Goal: Task Accomplishment & Management: Use online tool/utility

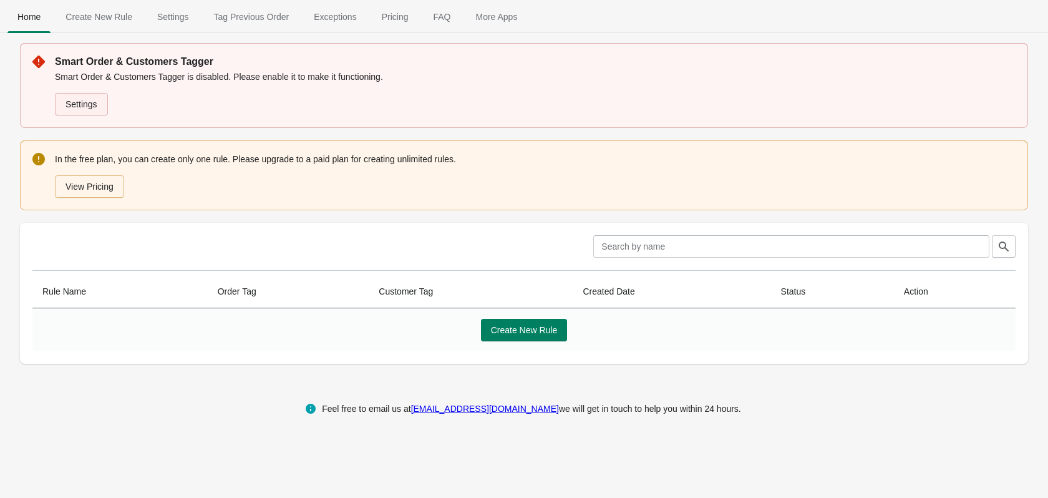
click at [70, 101] on link "Settings" at bounding box center [81, 104] width 53 height 22
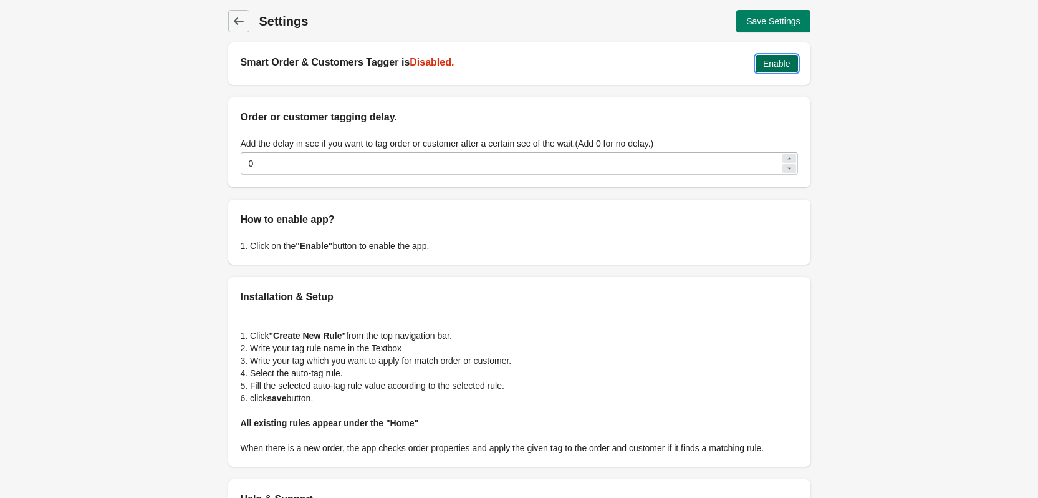
click at [772, 69] on span "Enable" at bounding box center [776, 64] width 27 height 10
click at [234, 12] on link "Back" at bounding box center [238, 21] width 21 height 22
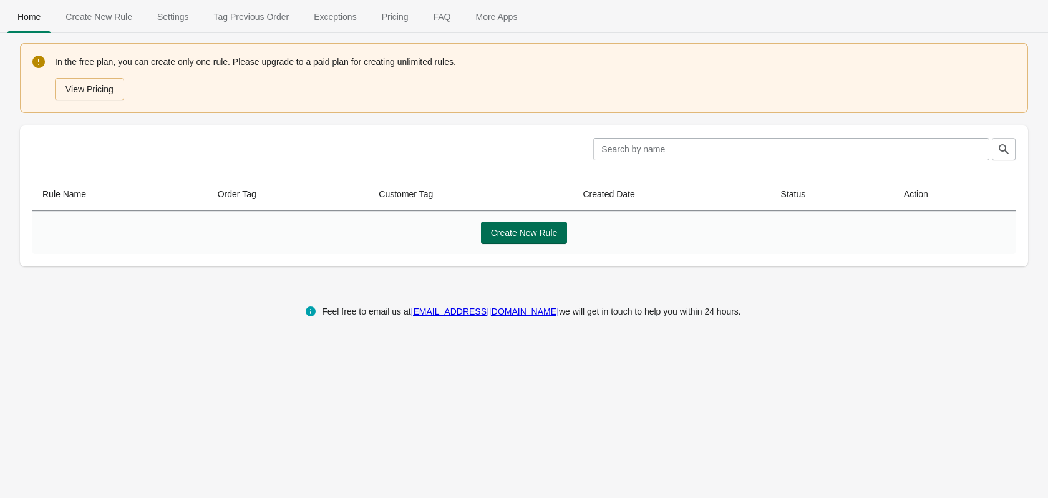
click at [512, 233] on span "Create New Rule" at bounding box center [524, 233] width 67 height 10
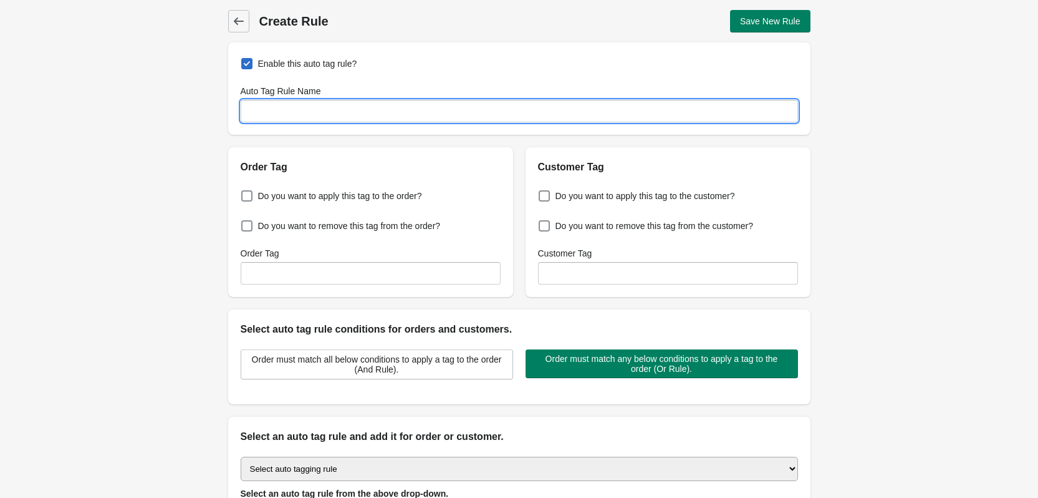
click at [346, 103] on input "Auto Tag Rule Name" at bounding box center [520, 111] width 558 height 22
paste input "25-PHASE-1"
type input "OTW25-PHASE-1"
click at [211, 161] on div "Back Create Rule Save New Rule Enable this auto tag rule? Auto Tag Rule Name OT…" at bounding box center [519, 302] width 622 height 604
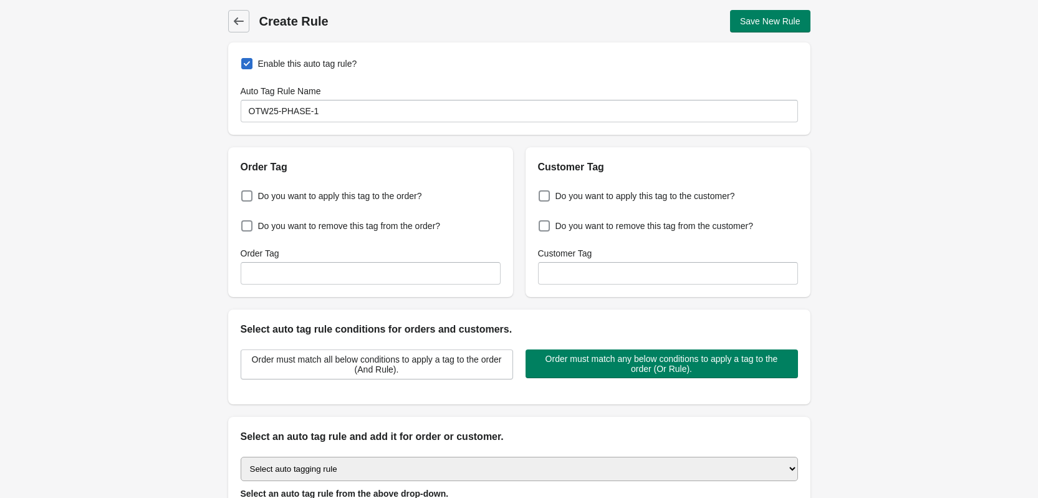
click at [270, 205] on div "Do you want to apply this tag to the order? Do you want to remove this tag from…" at bounding box center [370, 236] width 285 height 122
drag, startPoint x: 270, startPoint y: 204, endPoint x: 274, endPoint y: 196, distance: 8.4
click at [270, 203] on label "Do you want to apply this tag to the order?" at bounding box center [331, 195] width 181 height 17
click at [244, 193] on input "Do you want to apply this tag to the order?" at bounding box center [244, 192] width 1 height 1
checkbox input "true"
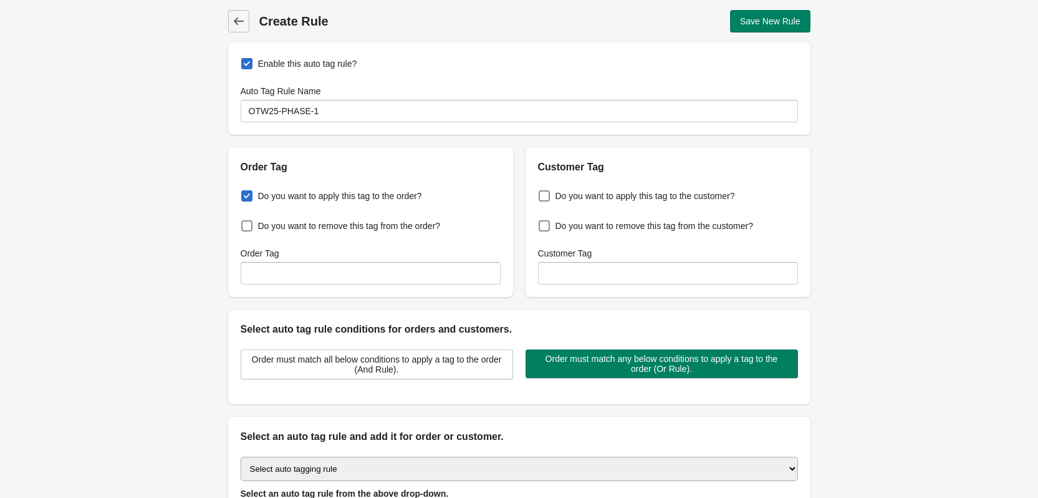
click at [106, 296] on div "Back Create Rule Save New Rule Enable this auto tag rule? Auto Tag Rule Name OT…" at bounding box center [519, 302] width 1038 height 604
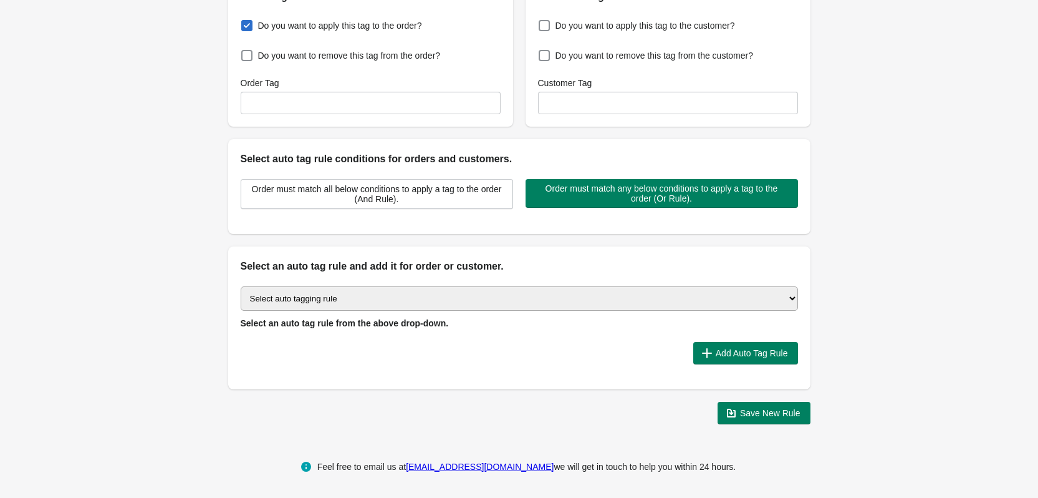
scroll to position [172, 0]
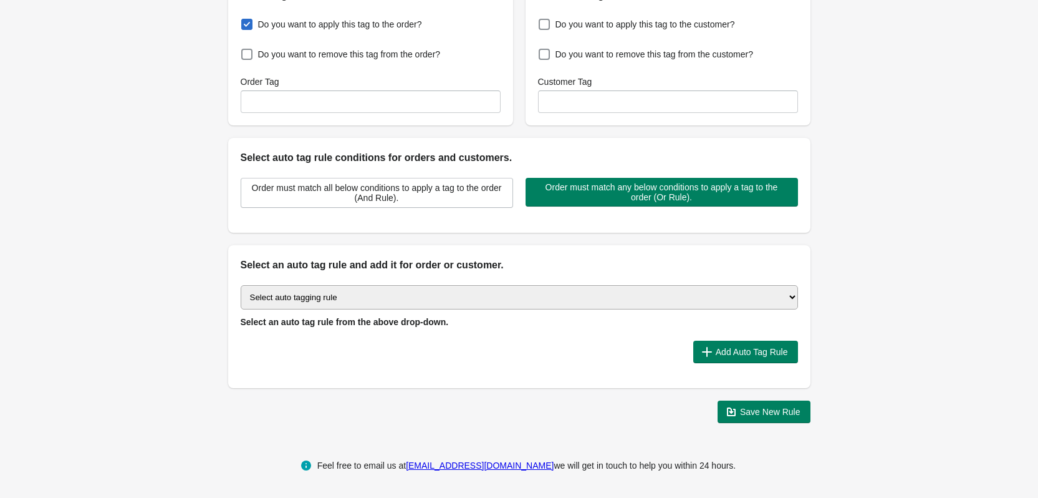
click at [344, 292] on select "Select auto tagging rule Tag by order amount Tag based on the order count (Volu…" at bounding box center [520, 297] width 558 height 24
click at [344, 293] on select "Select auto tagging rule Tag by order amount Tag based on the order count (Volu…" at bounding box center [520, 297] width 558 height 24
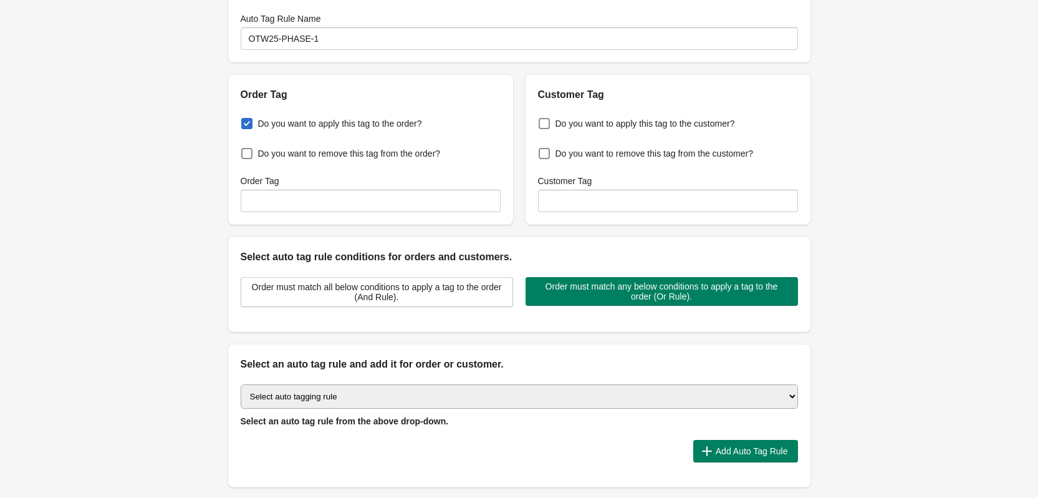
scroll to position [0, 0]
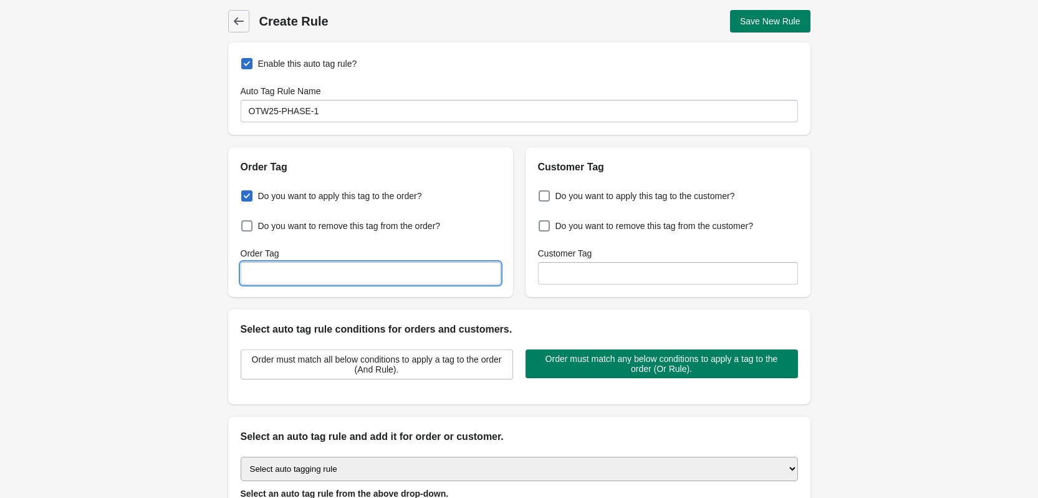
click at [427, 278] on input "Order Tag" at bounding box center [371, 273] width 260 height 22
paste input "OTW25-PHASE-1"
type input "OTW25-PHASE-1"
click at [588, 196] on span "Do you want to apply this tag to the customer?" at bounding box center [646, 196] width 180 height 12
click at [542, 193] on input "Do you want to apply this tag to the customer?" at bounding box center [541, 192] width 1 height 1
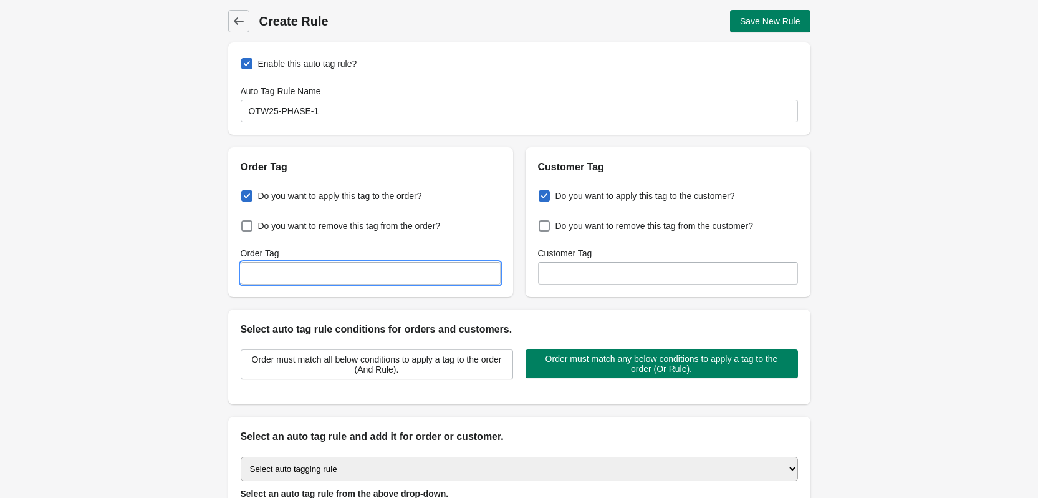
checkbox input "true"
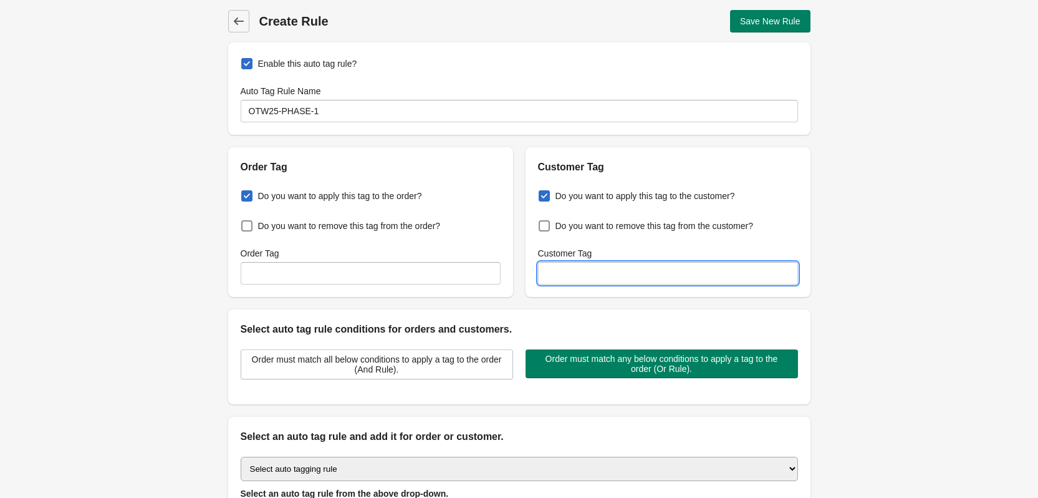
click at [588, 264] on input "Customer Tag" at bounding box center [668, 273] width 260 height 22
paste input "OTW25-PHASE-1-CUSTOMER"
type input "OTW25-PHASE-1-CUSTOMER"
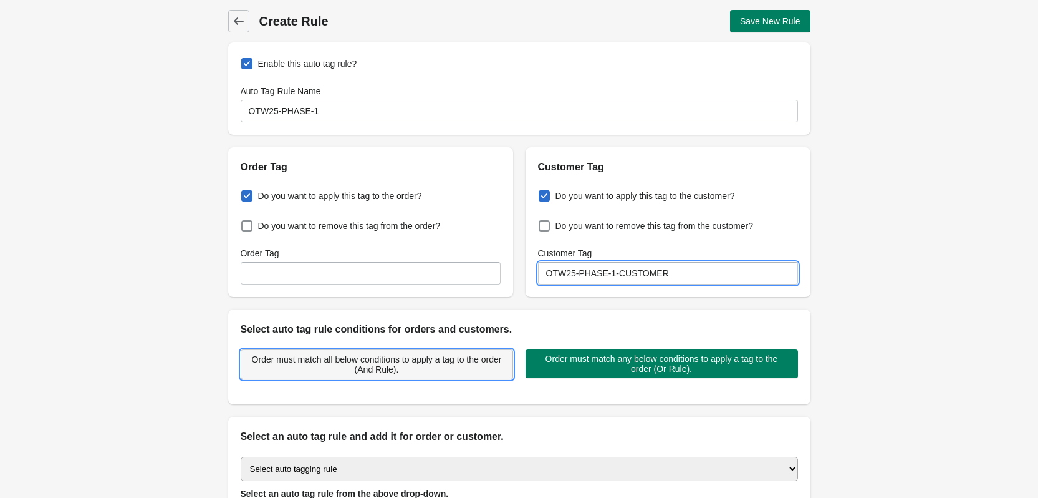
click at [395, 365] on span "Order must match all below conditions to apply a tag to the order (And Rule)." at bounding box center [376, 364] width 251 height 20
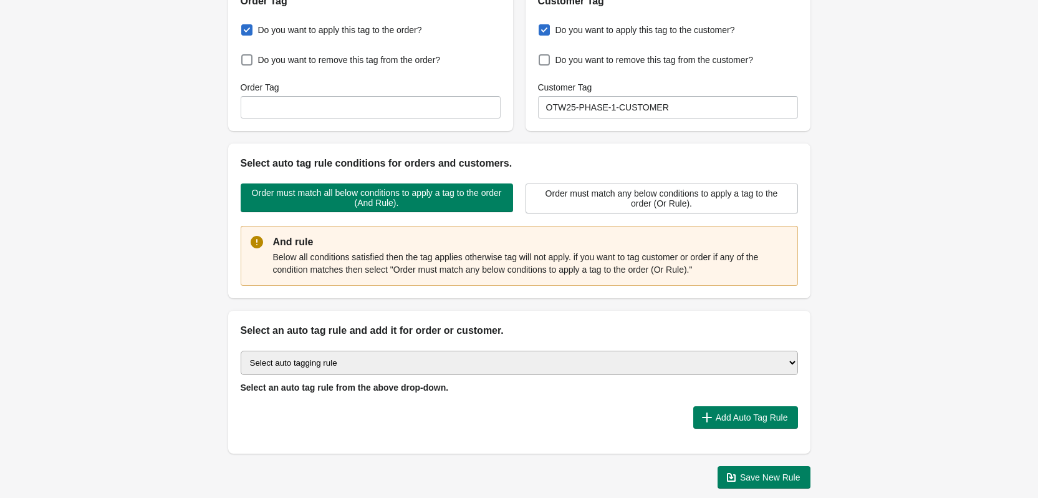
scroll to position [167, 0]
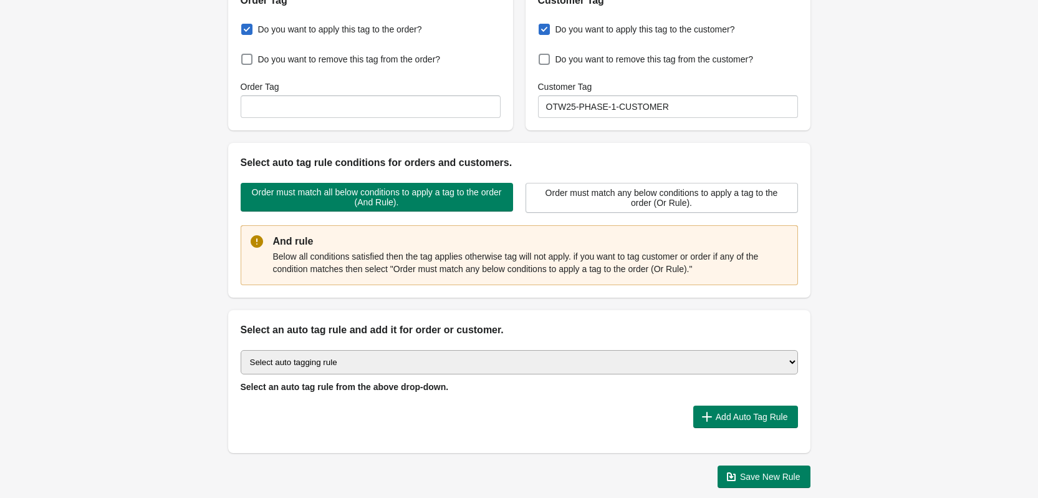
click at [367, 359] on select "Select auto tagging rule Tag by order amount Tag based on the order count (Volu…" at bounding box center [520, 362] width 558 height 24
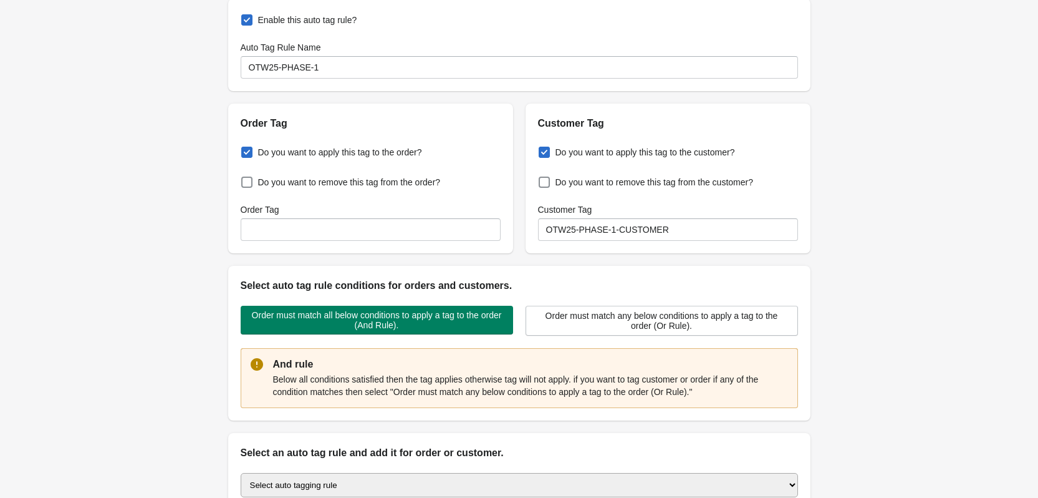
scroll to position [83, 0]
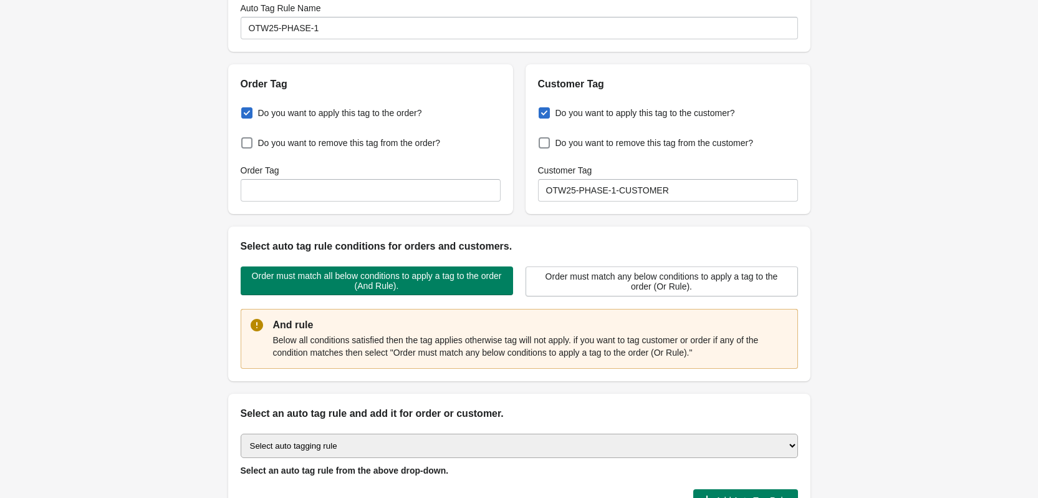
click at [254, 112] on label "Do you want to apply this tag to the order?" at bounding box center [331, 112] width 181 height 17
click at [244, 110] on input "Do you want to apply this tag to the order?" at bounding box center [244, 109] width 1 height 1
click at [285, 110] on span "Do you want to apply this tag to the order?" at bounding box center [340, 113] width 164 height 12
click at [244, 110] on input "Do you want to apply this tag to the order?" at bounding box center [244, 109] width 1 height 1
click at [285, 110] on span "Do you want to apply this tag to the order?" at bounding box center [340, 113] width 164 height 12
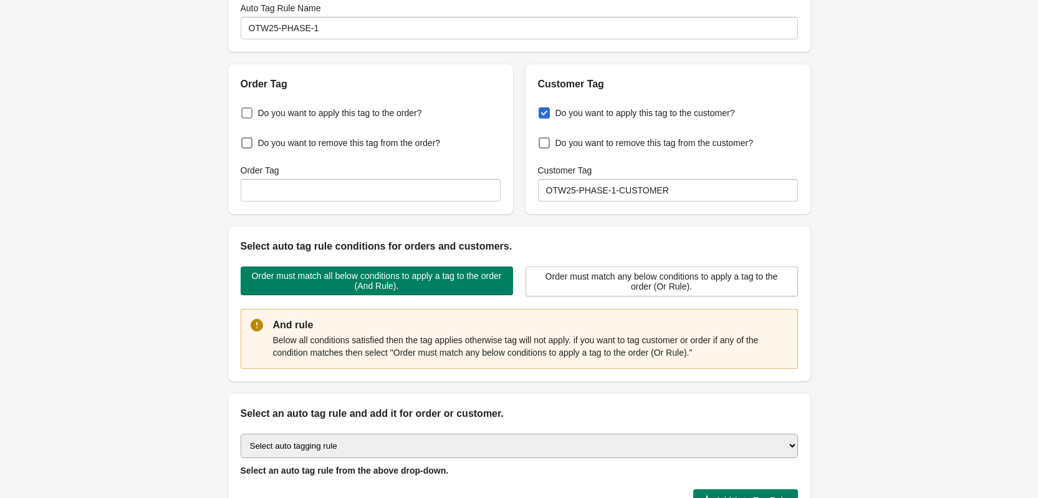
click at [244, 110] on input "Do you want to apply this tag to the order?" at bounding box center [244, 109] width 1 height 1
checkbox input "false"
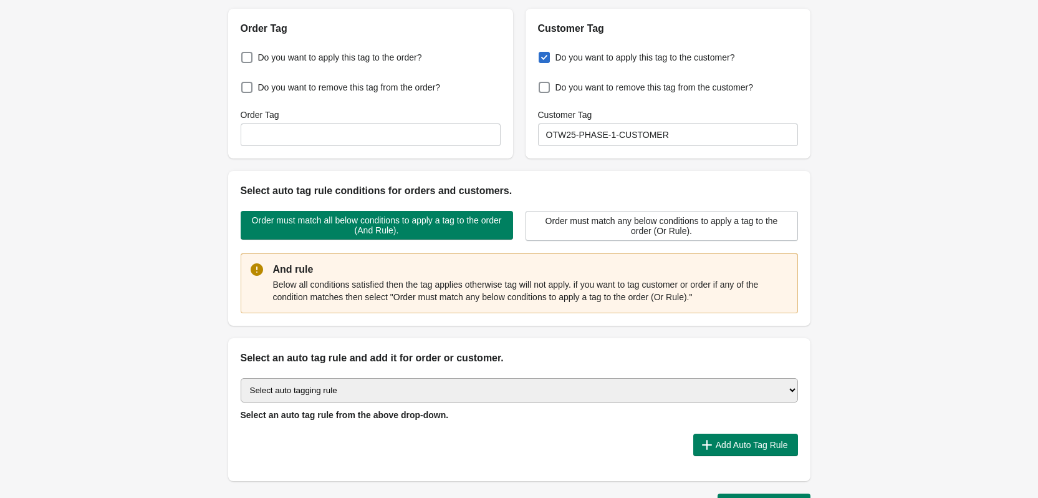
scroll to position [167, 0]
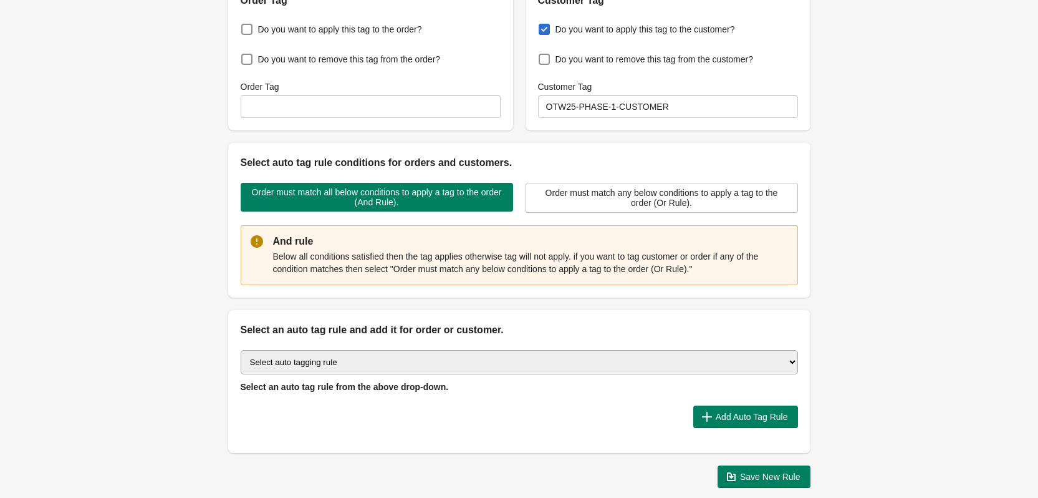
click at [352, 361] on select "Select auto tagging rule Tag by order amount Tag based on the order count (Volu…" at bounding box center [520, 362] width 558 height 24
click at [607, 355] on select "Select auto tagging rule Tag by order amount Tag based on the order count (Volu…" at bounding box center [520, 362] width 558 height 24
select select "47"
click at [241, 350] on select "Select auto tagging rule Tag by order amount Tag based on the order count (Volu…" at bounding box center [520, 362] width 558 height 24
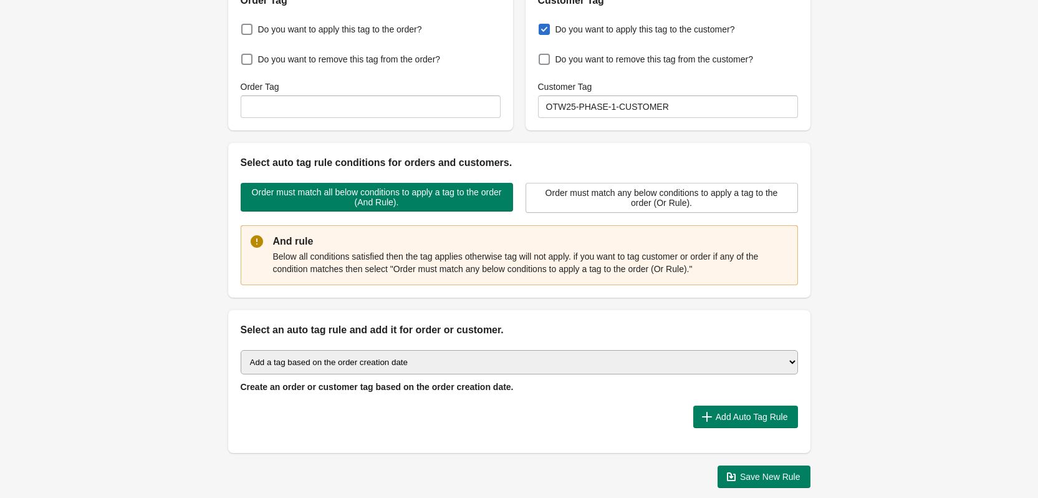
click at [391, 415] on div at bounding box center [462, 416] width 443 height 22
drag, startPoint x: 311, startPoint y: 384, endPoint x: 507, endPoint y: 399, distance: 196.4
click at [433, 394] on div "Select auto tagging rule Tag by order amount Tag based on the order count (Volu…" at bounding box center [519, 394] width 583 height 115
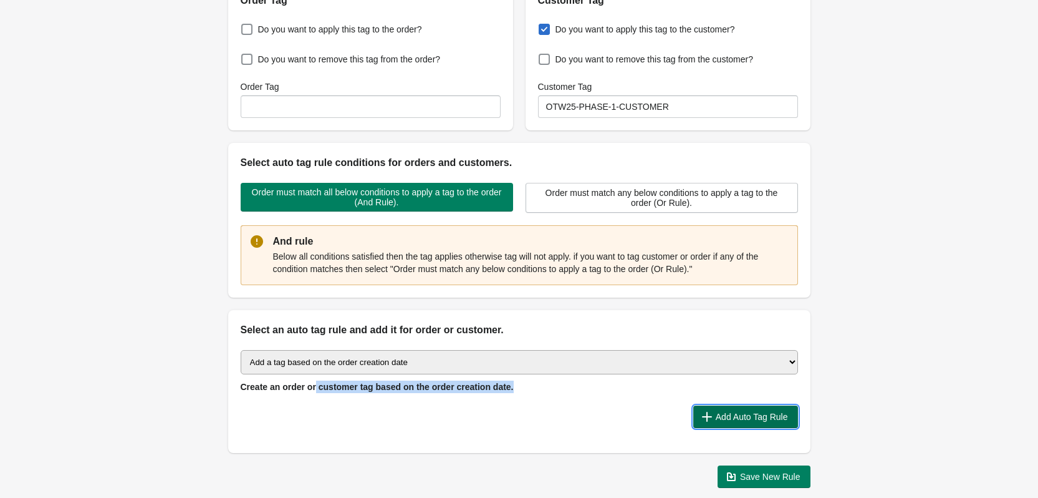
click at [730, 417] on span "Add Auto Tag Rule" at bounding box center [752, 417] width 72 height 10
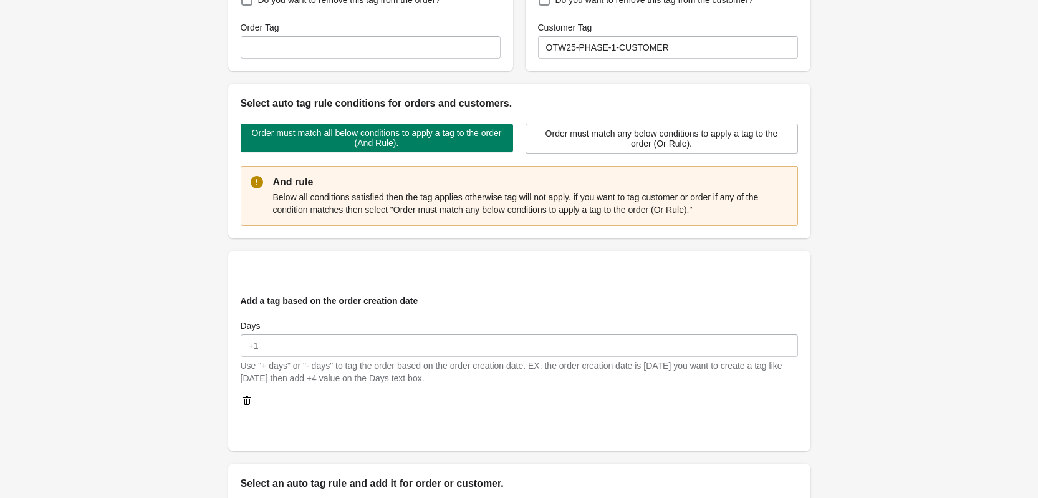
scroll to position [249, 0]
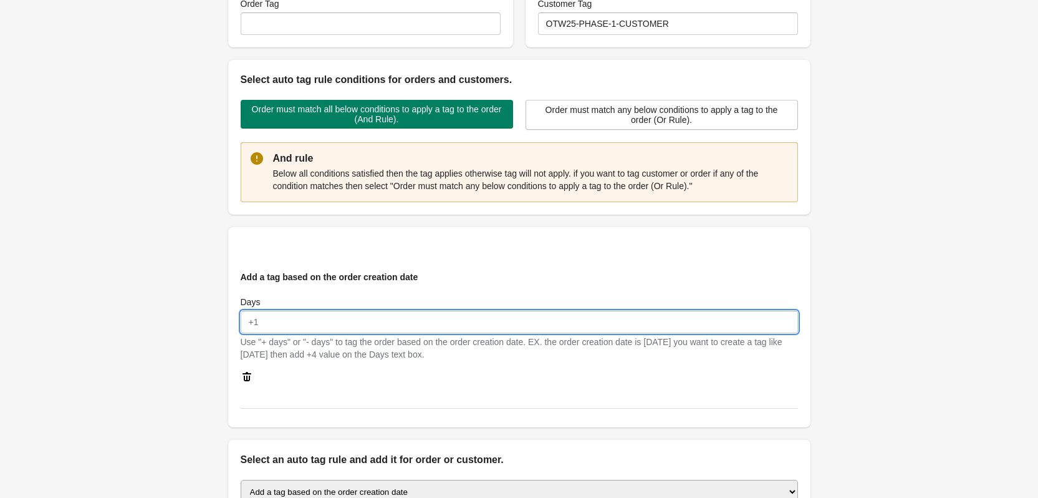
drag, startPoint x: 299, startPoint y: 319, endPoint x: 232, endPoint y: 326, distance: 67.6
click at [232, 326] on div "Add a tag based on the order creation date Days Use "+ days" or "- days" to tag…" at bounding box center [515, 322] width 568 height 122
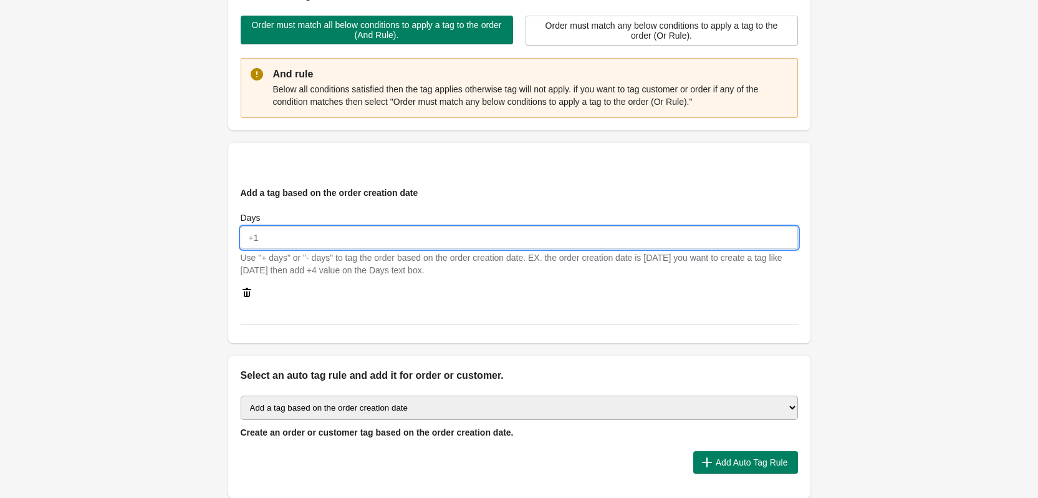
scroll to position [444, 0]
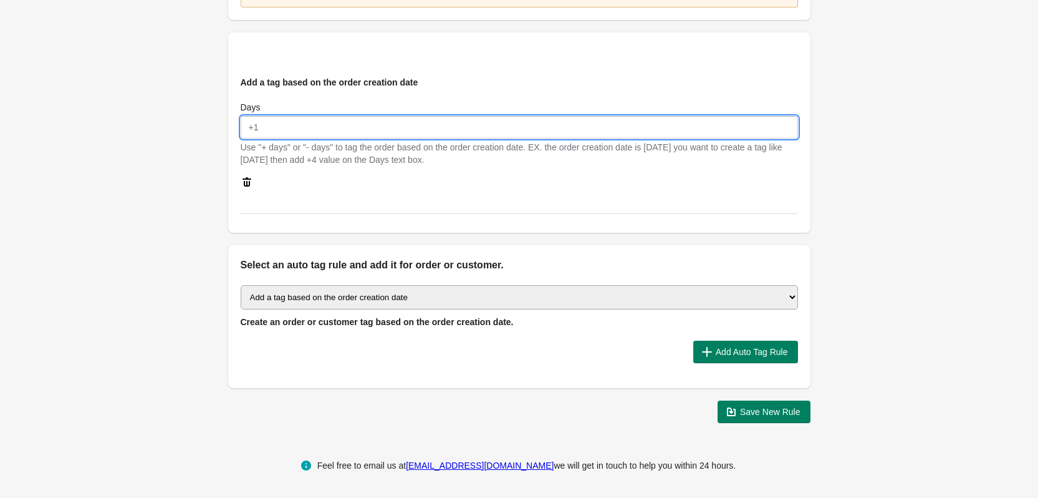
click at [274, 293] on select "Select auto tagging rule Tag by order amount Tag based on the order count (Volu…" at bounding box center [520, 297] width 558 height 24
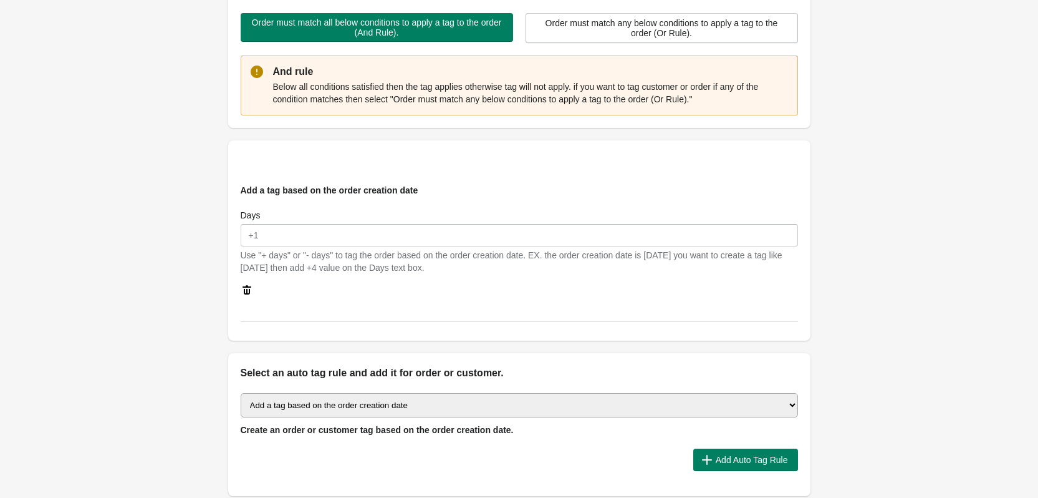
scroll to position [361, 0]
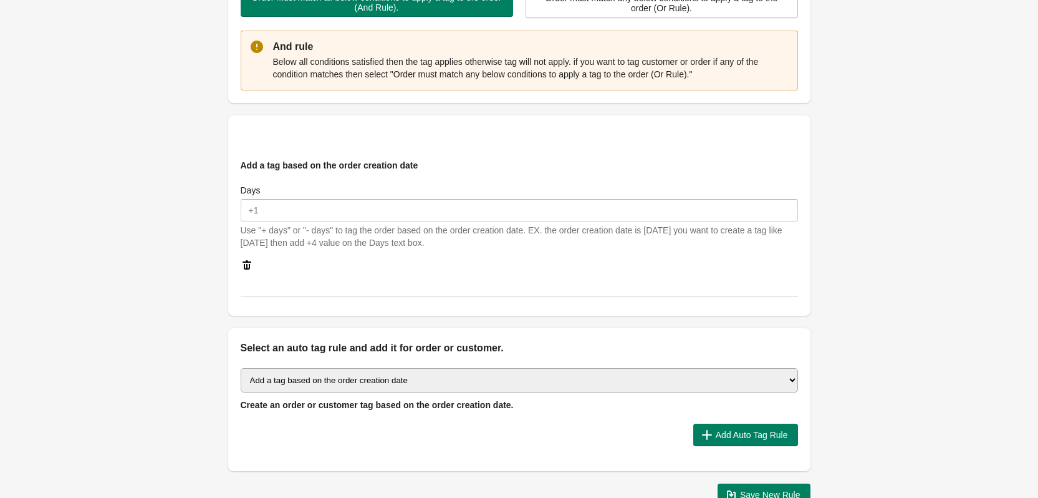
click at [233, 268] on div "Add a tag based on the order creation date Days Use "+ days" or "- days" to tag…" at bounding box center [515, 210] width 568 height 122
click at [234, 269] on div "Add a tag based on the order creation date Days Use "+ days" or "- days" to tag…" at bounding box center [515, 210] width 568 height 122
click at [249, 259] on icon at bounding box center [247, 265] width 12 height 12
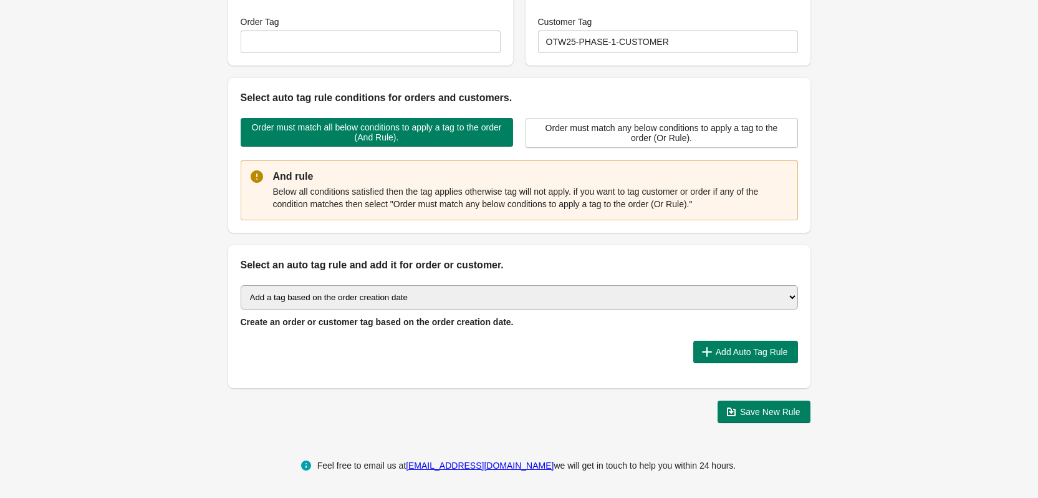
click at [317, 285] on select "Select auto tagging rule Tag by order amount Tag based on the order count (Volu…" at bounding box center [520, 297] width 558 height 24
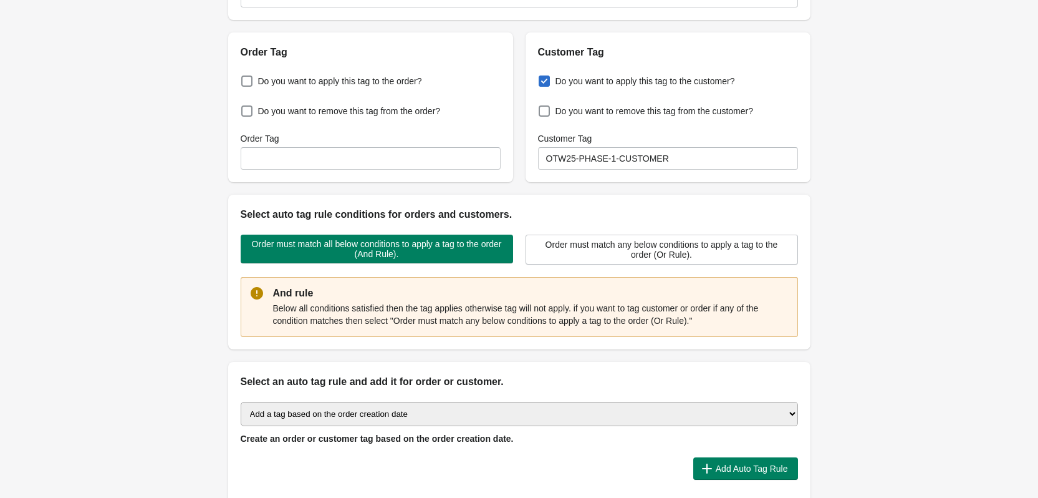
scroll to position [0, 0]
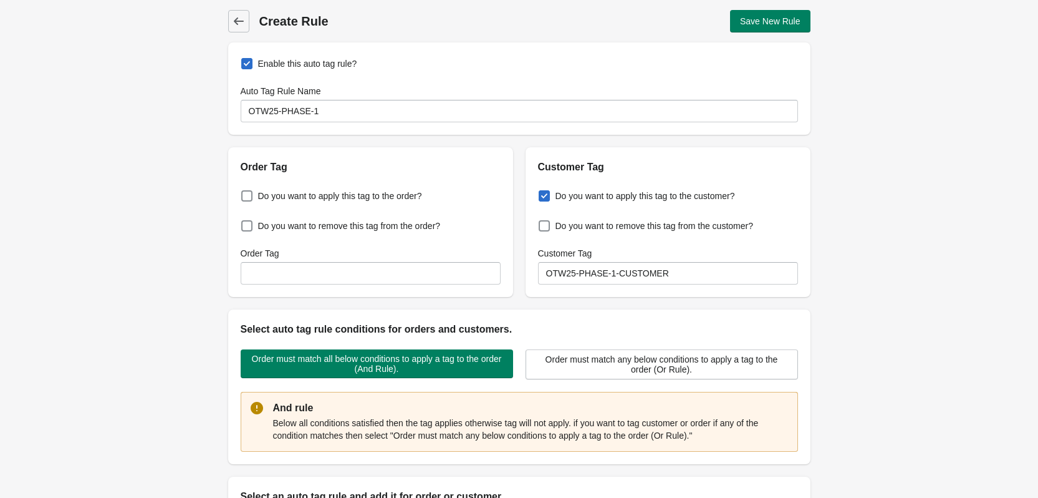
click at [337, 63] on span "Enable this auto tag rule?" at bounding box center [307, 63] width 99 height 12
click at [244, 60] on input "Enable this auto tag rule?" at bounding box center [244, 60] width 1 height 1
checkbox input "false"
click at [581, 189] on label "Do you want to apply this tag to the customer?" at bounding box center [636, 195] width 197 height 17
click at [542, 192] on input "Do you want to apply this tag to the customer?" at bounding box center [541, 192] width 1 height 1
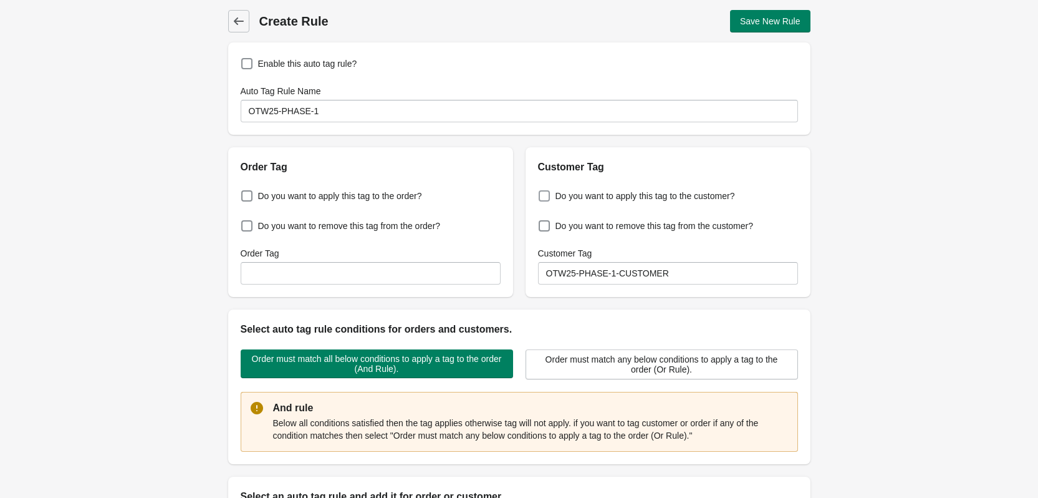
checkbox input "false"
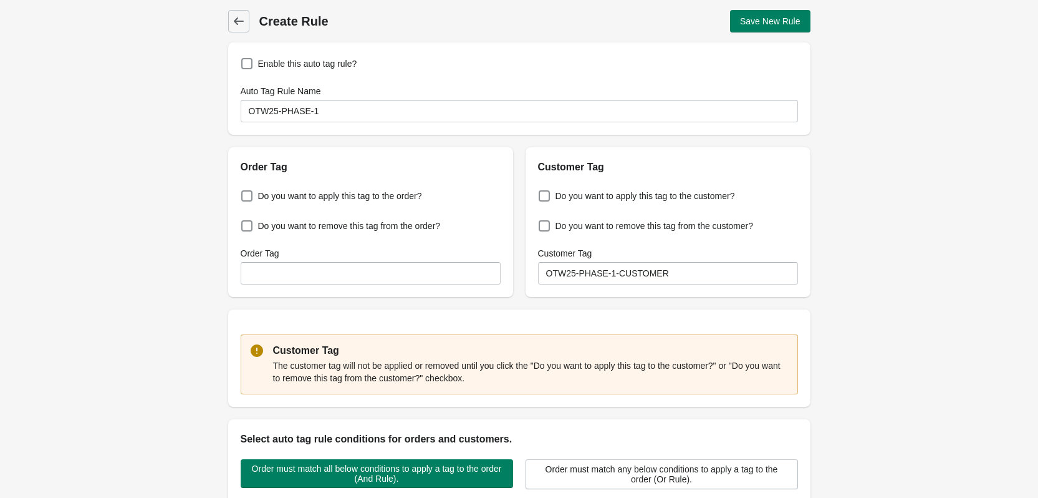
click at [364, 185] on div "Do you want to apply this tag to the order? Do you want to remove this tag from…" at bounding box center [370, 236] width 285 height 122
click at [364, 188] on label "Do you want to apply this tag to the order?" at bounding box center [331, 195] width 181 height 17
click at [244, 192] on input "Do you want to apply this tag to the order?" at bounding box center [244, 192] width 1 height 1
click at [364, 190] on span "Do you want to apply this tag to the order?" at bounding box center [340, 196] width 164 height 12
click at [244, 192] on input "Do you want to apply this tag to the order?" at bounding box center [244, 192] width 1 height 1
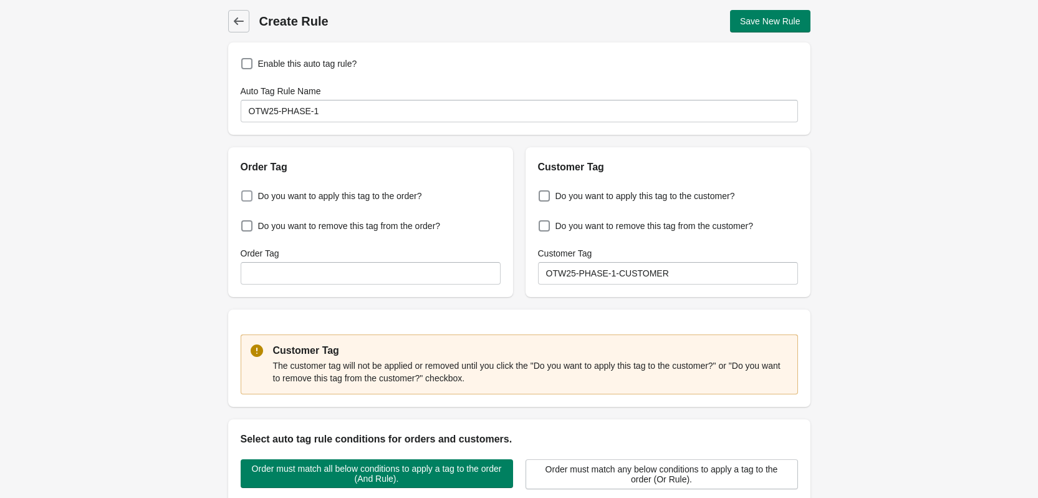
checkbox input "false"
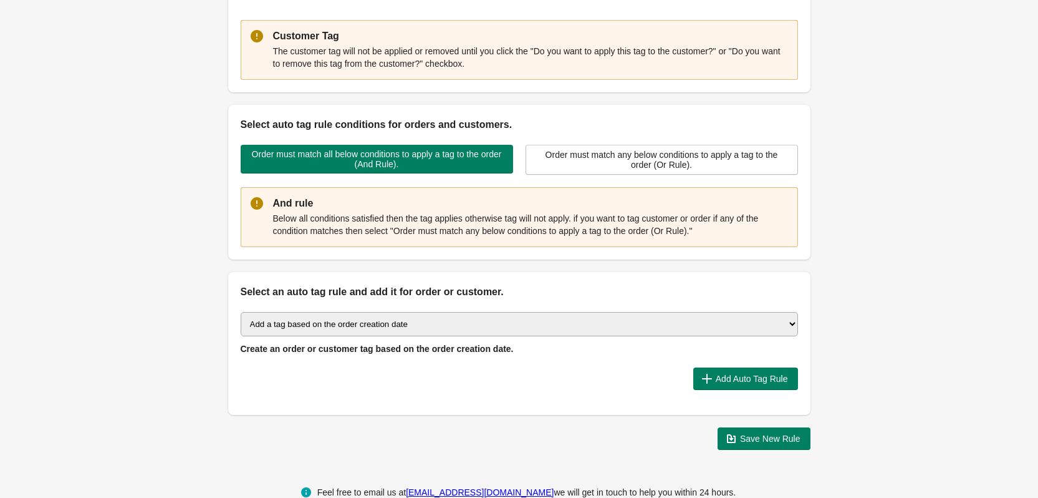
scroll to position [341, 0]
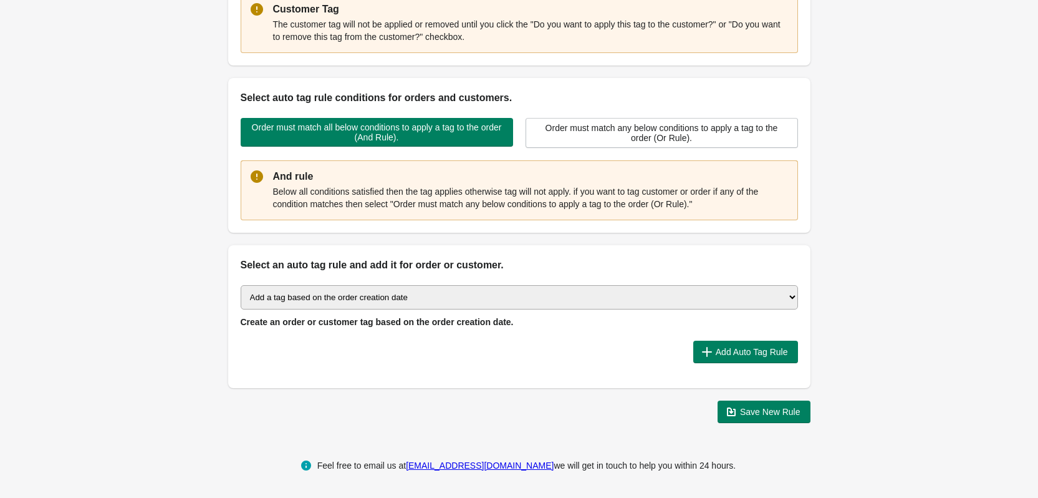
click at [405, 296] on select "Select auto tagging rule Tag by order amount Tag based on the order count (Volu…" at bounding box center [520, 297] width 558 height 24
click at [405, 294] on select "Select auto tagging rule Tag by order amount Tag based on the order count (Volu…" at bounding box center [520, 297] width 558 height 24
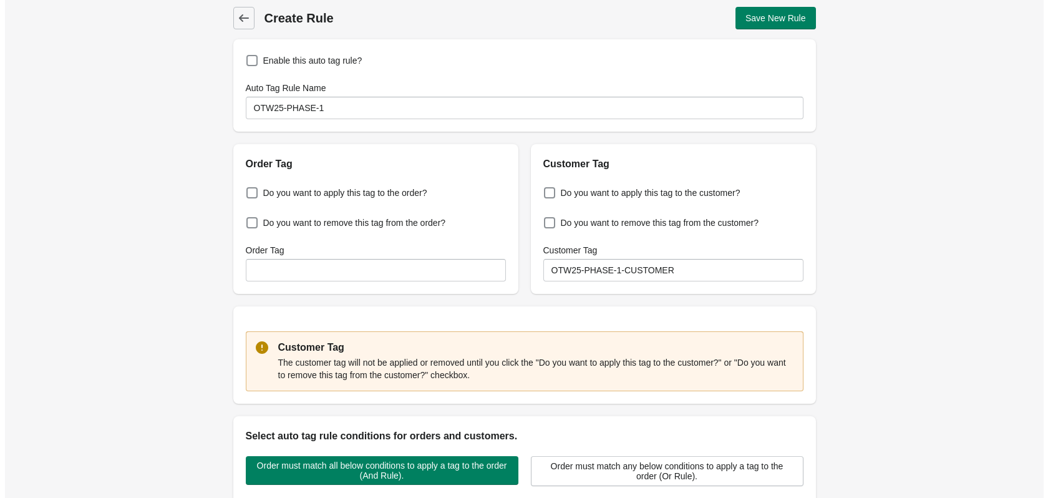
scroll to position [0, 0]
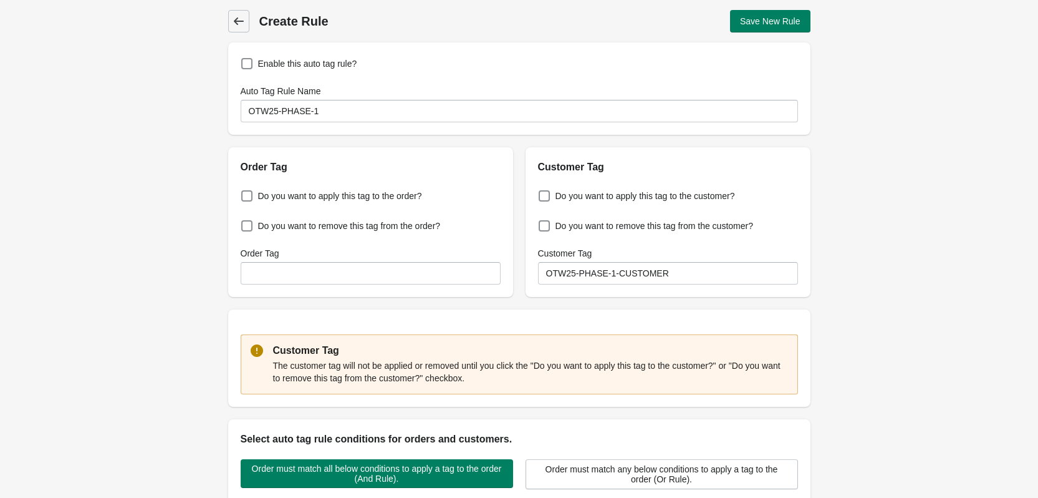
click at [237, 31] on link "Back" at bounding box center [238, 21] width 21 height 22
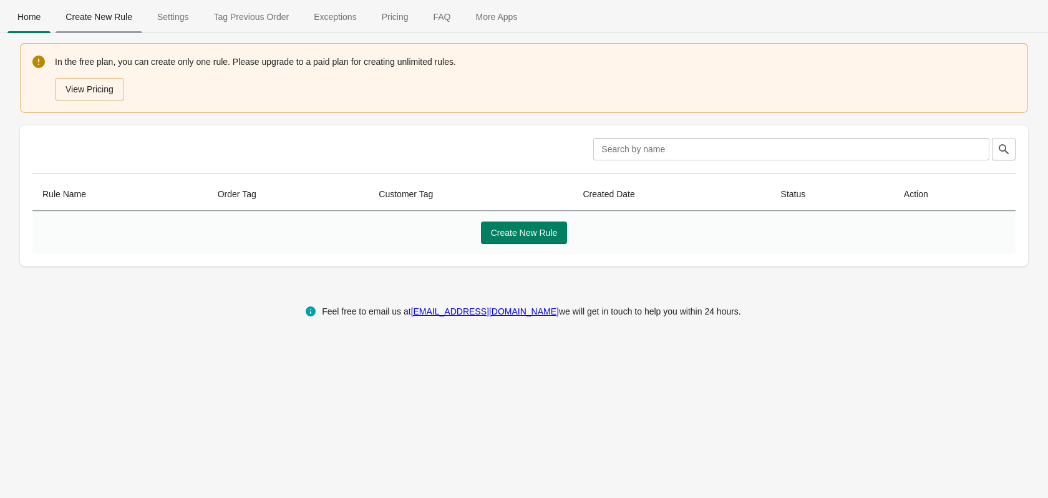
click at [108, 18] on span "Create New Rule" at bounding box center [99, 17] width 87 height 22
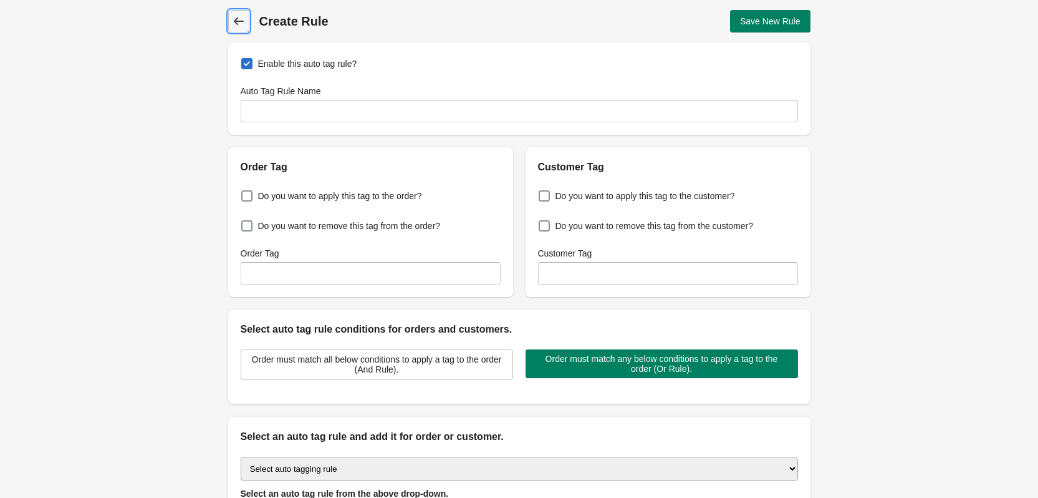
click at [244, 27] on span "Back" at bounding box center [238, 20] width 17 height 17
